Goal: Check status

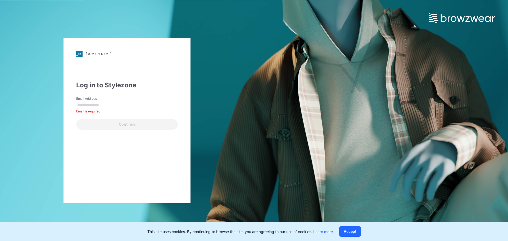
click at [112, 101] on input "Email Address" at bounding box center [127, 105] width 102 height 8
type input "**********"
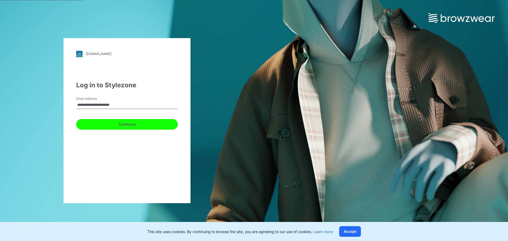
click at [161, 125] on button "Continue" at bounding box center [127, 124] width 102 height 11
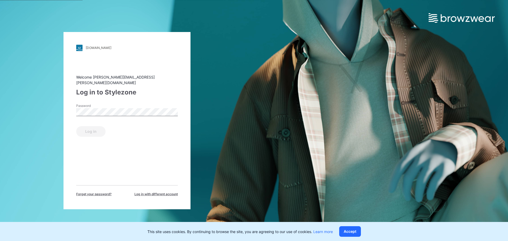
click at [115, 104] on div "Password" at bounding box center [127, 111] width 102 height 16
click at [93, 126] on button "Log in" at bounding box center [90, 131] width 29 height 11
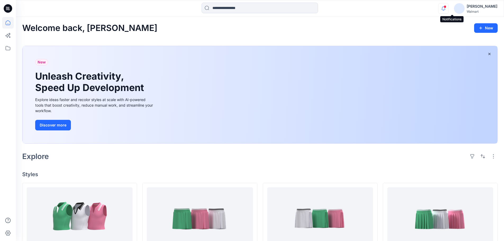
click at [448, 10] on icon "button" at bounding box center [443, 8] width 10 height 11
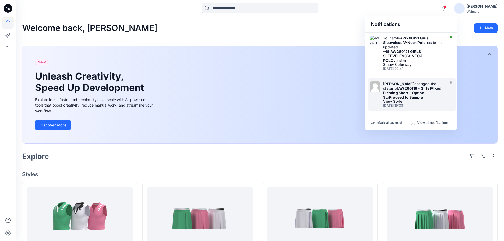
click at [423, 96] on div "[PERSON_NAME] changed the status of AW260118 - Girls Mixed Pleating Skort - Opt…" at bounding box center [413, 90] width 61 height 18
